Goal: Task Accomplishment & Management: Manage account settings

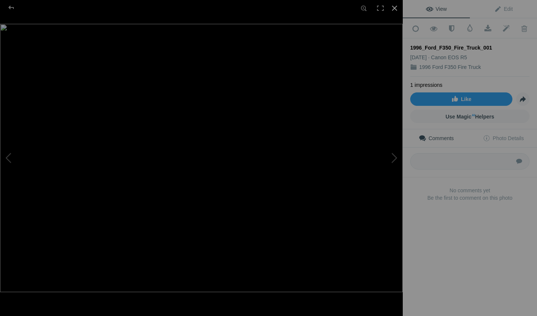
click at [397, 10] on div at bounding box center [394, 8] width 16 height 16
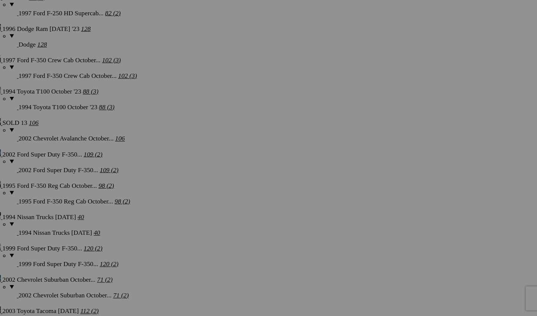
scroll to position [1851, 0]
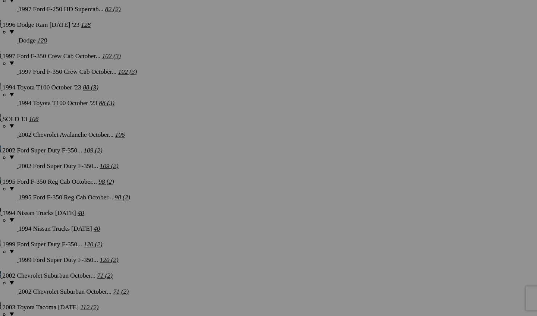
click at [219, 204] on span "Yes" at bounding box center [214, 207] width 9 height 6
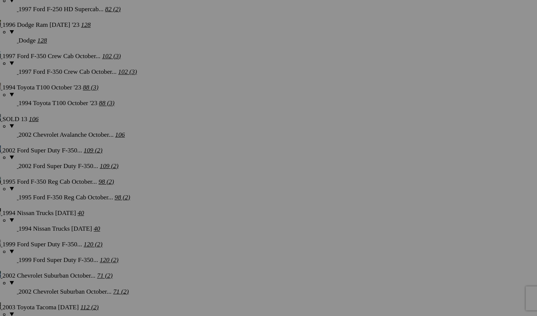
click at [219, 204] on span "Yes" at bounding box center [214, 207] width 9 height 6
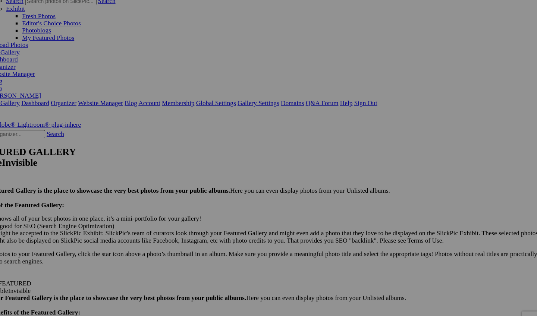
scroll to position [12, 0]
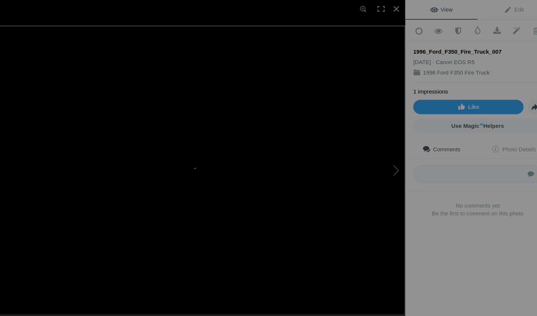
scroll to position [3, 0]
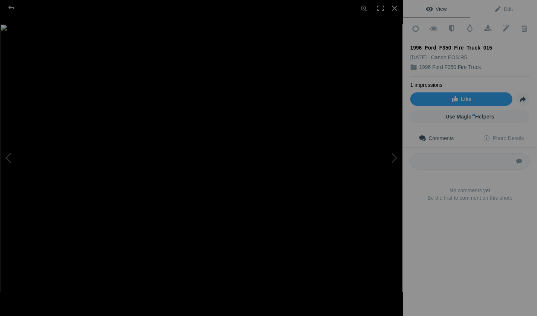
click at [205, 119] on img at bounding box center [201, 158] width 403 height 268
click at [205, 119] on img at bounding box center [199, 92] width 947 height 631
click at [205, 119] on img at bounding box center [201, 158] width 403 height 268
click at [398, 16] on div at bounding box center [394, 8] width 16 height 16
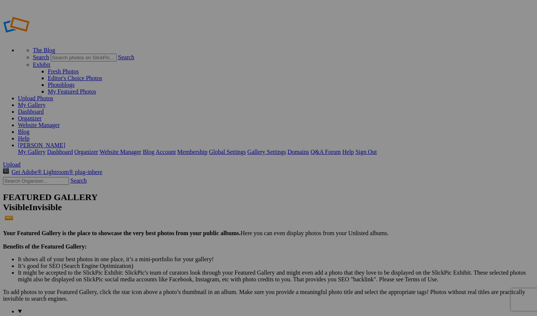
scroll to position [752, 0]
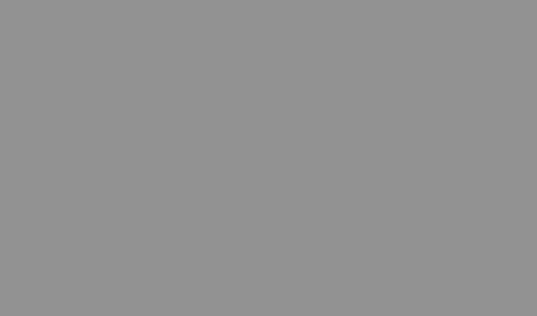
scroll to position [3394, 0]
click at [210, 204] on span "Yes" at bounding box center [214, 207] width 9 height 6
